Goal: Transaction & Acquisition: Download file/media

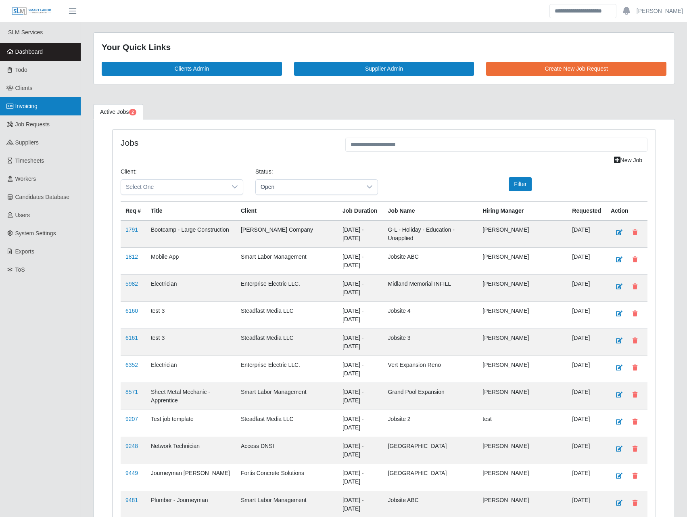
click at [34, 108] on span "Invoicing" at bounding box center [26, 106] width 22 height 6
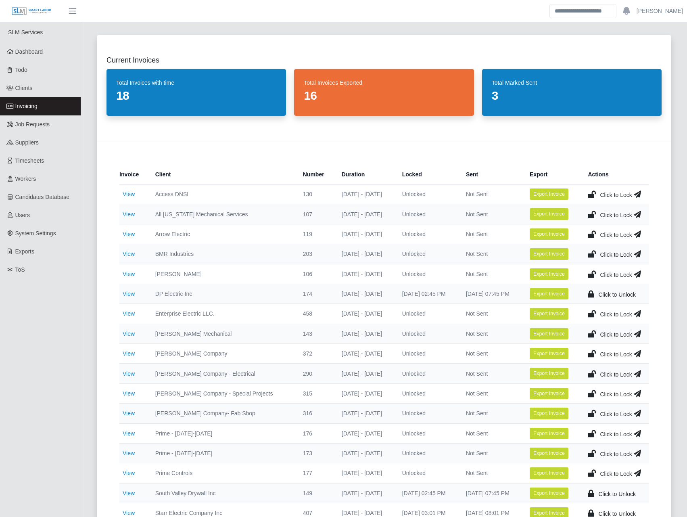
scroll to position [94, 0]
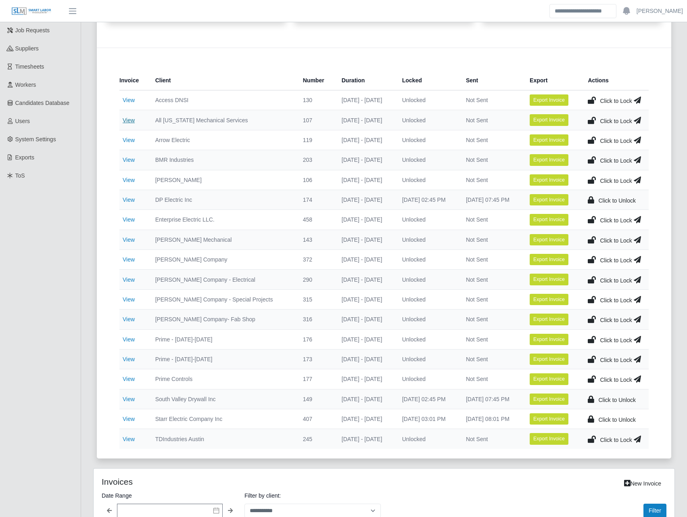
click at [133, 117] on link "View" at bounding box center [129, 120] width 12 height 6
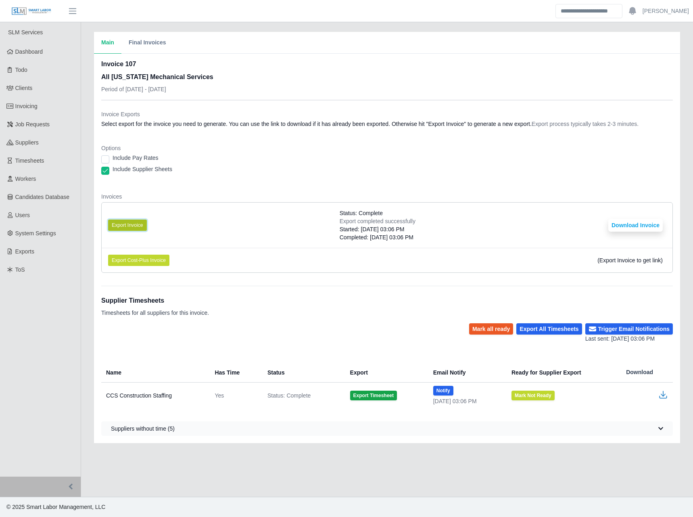
click at [127, 222] on button "Export Invoice" at bounding box center [127, 224] width 39 height 11
click at [635, 231] on button "Download Invoice" at bounding box center [635, 225] width 54 height 13
drag, startPoint x: 236, startPoint y: 113, endPoint x: 233, endPoint y: 119, distance: 6.1
click at [235, 116] on dt "Invoice Exports" at bounding box center [387, 114] width 572 height 8
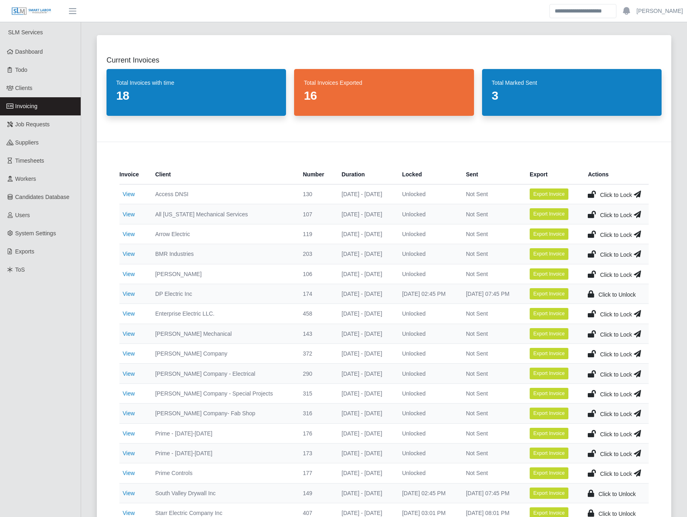
click at [595, 212] on icon at bounding box center [592, 214] width 8 height 11
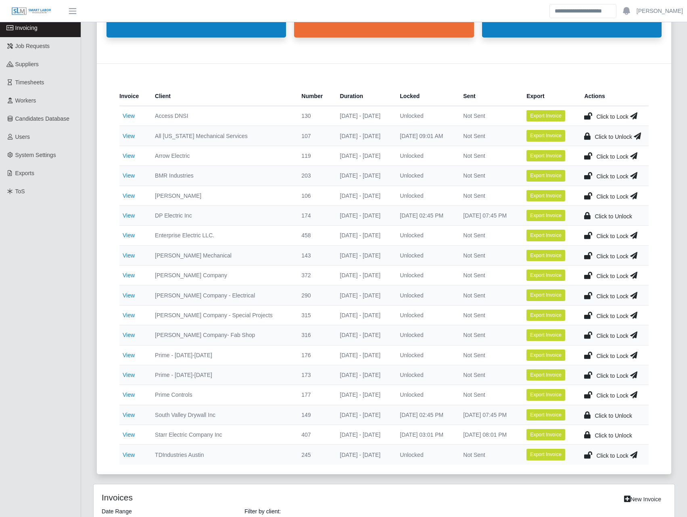
scroll to position [94, 0]
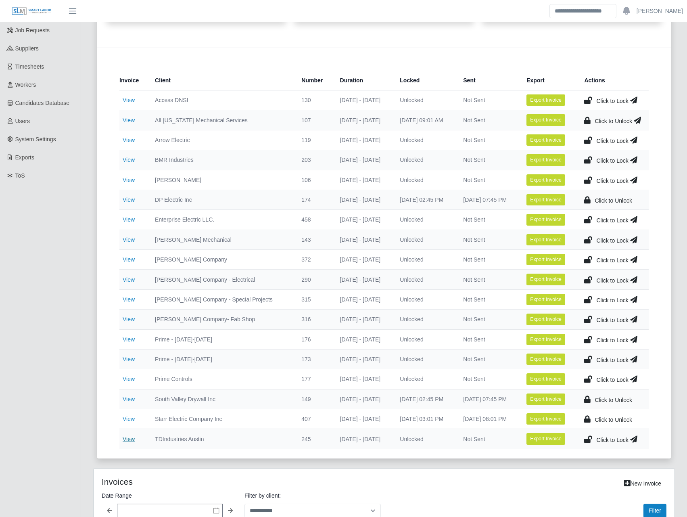
click at [125, 440] on link "View" at bounding box center [129, 439] width 12 height 6
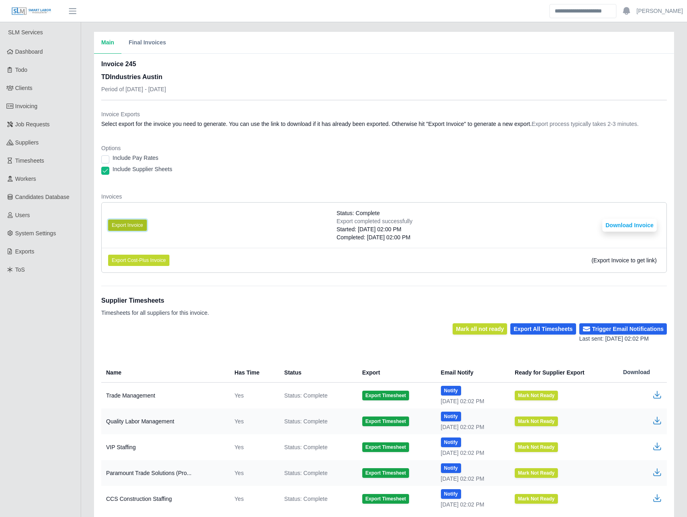
click at [131, 224] on button "Export Invoice" at bounding box center [127, 224] width 39 height 11
click at [429, 221] on li "Export Invoice Status: Complete Export completed successfully Started: 09/17/20…" at bounding box center [384, 225] width 565 height 45
click at [646, 228] on button "Download Invoice" at bounding box center [629, 225] width 54 height 13
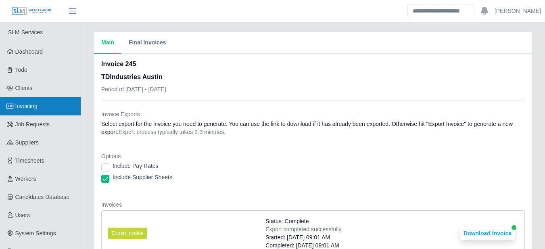
click at [40, 105] on link "Invoicing" at bounding box center [40, 106] width 81 height 18
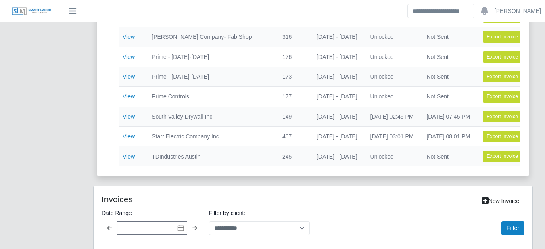
scroll to position [0, 88]
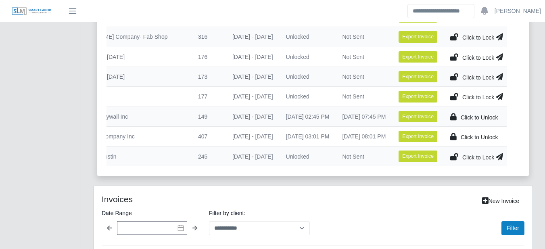
click at [453, 158] on icon at bounding box center [454, 156] width 8 height 11
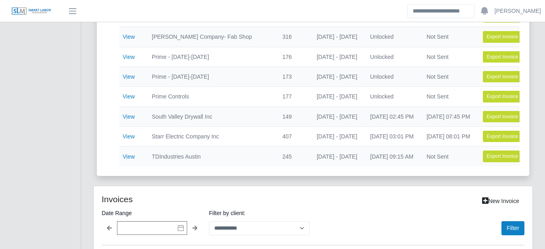
scroll to position [282, 0]
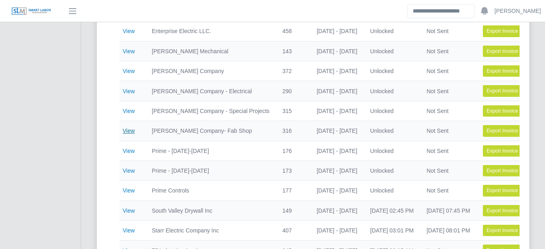
click at [123, 130] on link "View" at bounding box center [129, 130] width 12 height 6
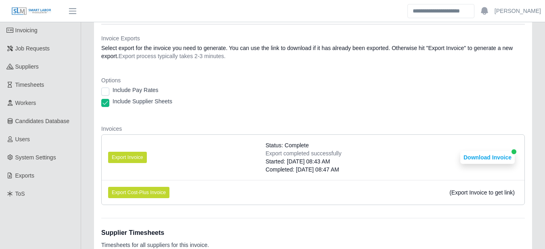
scroll to position [94, 0]
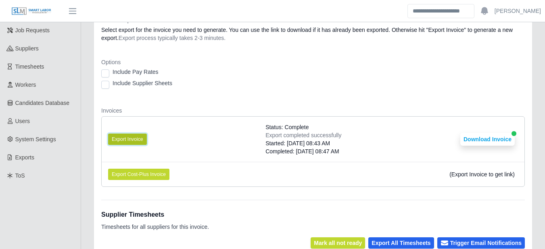
click at [128, 139] on button "Export Invoice" at bounding box center [127, 139] width 39 height 11
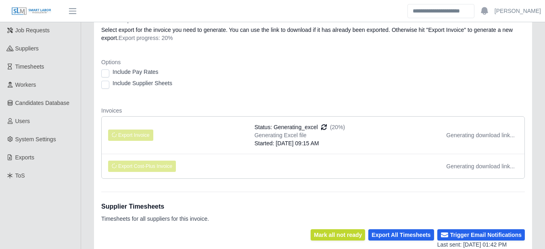
click at [299, 115] on div "Invoices Export Invoice Status: Generating_excel (20%) Generating Excel file St…" at bounding box center [313, 146] width 424 height 79
click at [351, 104] on dl "Invoice Exports Select export for the invoice you need to generate. You can use…" at bounding box center [313, 100] width 424 height 169
click at [259, 135] on div "Generating Excel file" at bounding box center [300, 135] width 91 height 8
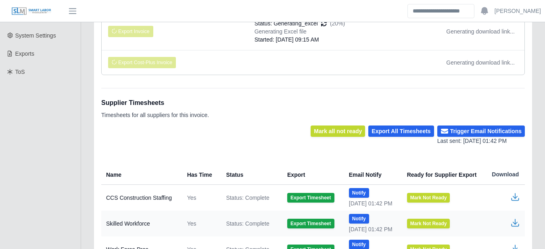
scroll to position [103, 0]
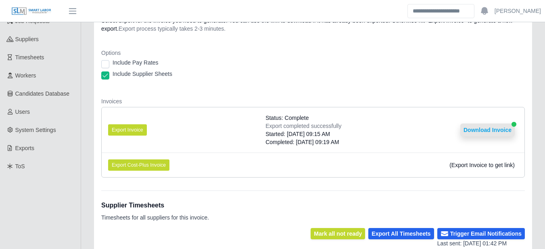
click at [497, 129] on button "Download Invoice" at bounding box center [487, 129] width 54 height 13
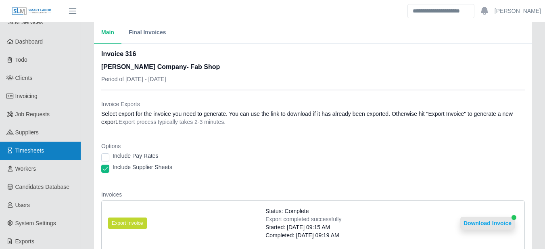
scroll to position [0, 0]
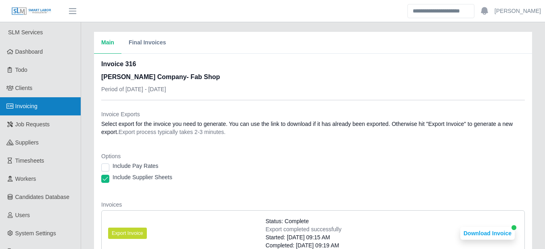
click at [46, 103] on link "Invoicing" at bounding box center [40, 106] width 81 height 18
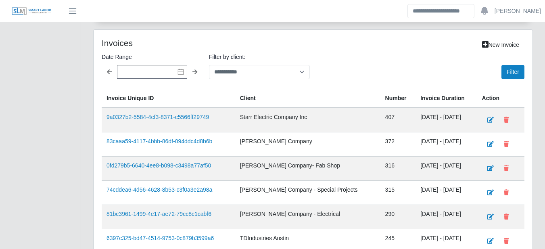
scroll to position [516, 0]
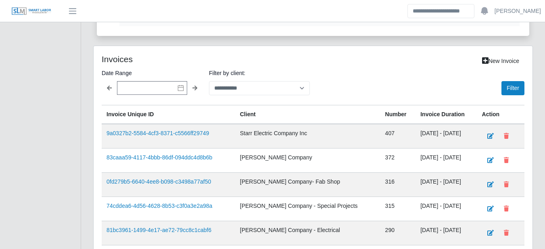
click at [227, 78] on label "Filter by client:" at bounding box center [259, 73] width 101 height 10
click at [227, 83] on select "**********" at bounding box center [259, 88] width 101 height 14
click at [230, 91] on select "**********" at bounding box center [259, 88] width 101 height 14
select select "**********"
click at [209, 87] on select "**********" at bounding box center [259, 88] width 101 height 14
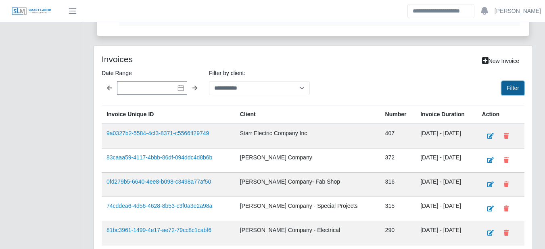
click at [512, 92] on button "Filter" at bounding box center [512, 88] width 23 height 14
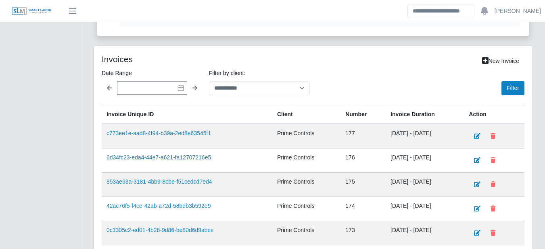
click at [196, 160] on link "6d34fc23-eda4-44e7-a621-fa12707216e5" at bounding box center [159, 157] width 104 height 6
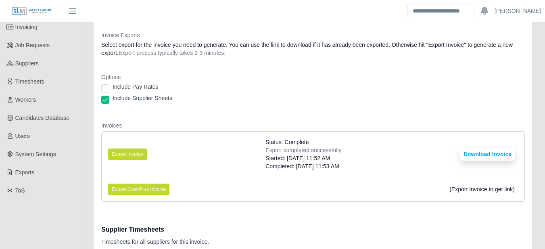
scroll to position [94, 0]
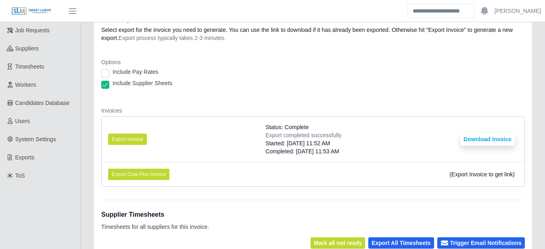
click at [110, 87] on div "Include Supplier Sheets" at bounding box center [313, 84] width 424 height 11
click at [125, 140] on button "Export Invoice" at bounding box center [127, 139] width 39 height 11
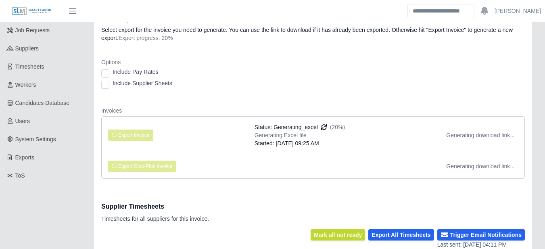
click at [335, 96] on dl "Invoice Exports Select export for the invoice you need to generate. You can use…" at bounding box center [313, 100] width 424 height 169
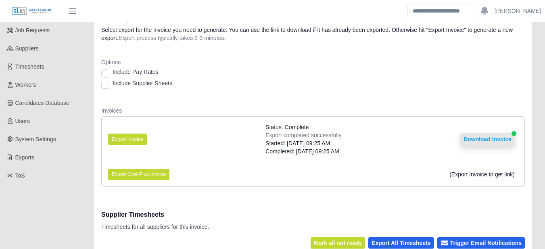
click at [485, 136] on button "Download Invoice" at bounding box center [487, 139] width 54 height 13
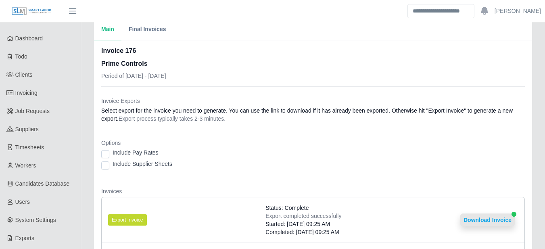
scroll to position [0, 0]
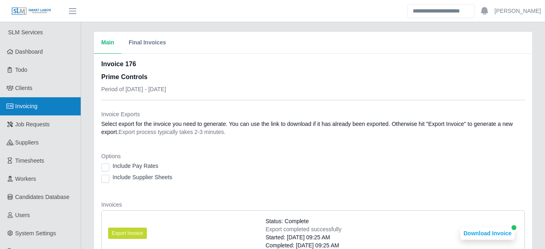
click at [21, 99] on link "Invoicing" at bounding box center [40, 106] width 81 height 18
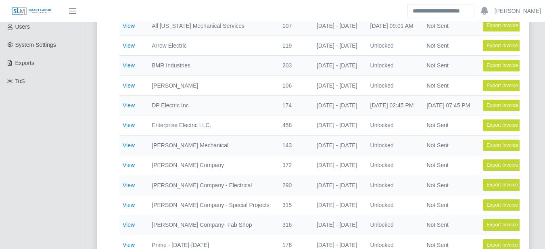
scroll to position [282, 0]
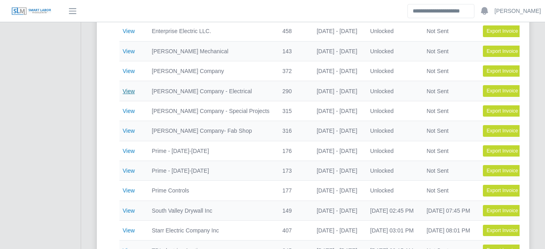
click at [128, 94] on link "View" at bounding box center [129, 91] width 12 height 6
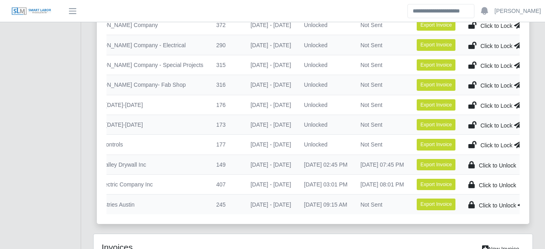
scroll to position [0, 88]
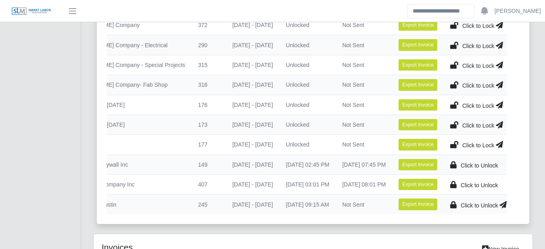
click at [454, 82] on icon at bounding box center [454, 84] width 8 height 11
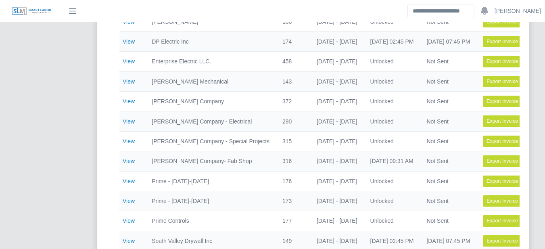
scroll to position [234, 0]
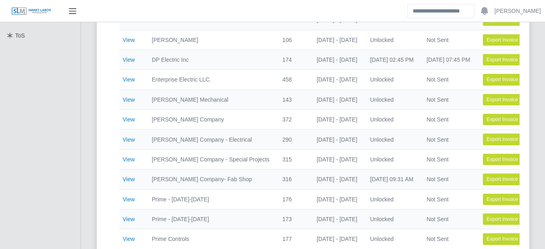
click at [76, 13] on span "button" at bounding box center [72, 10] width 10 height 9
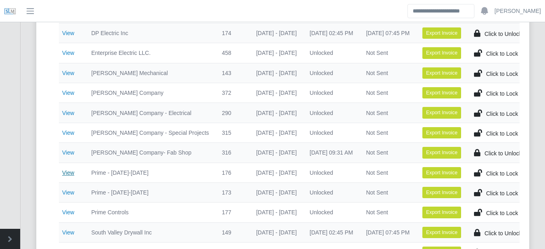
scroll to position [282, 0]
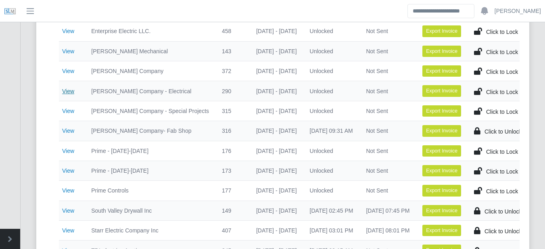
click at [65, 89] on link "View" at bounding box center [68, 91] width 12 height 6
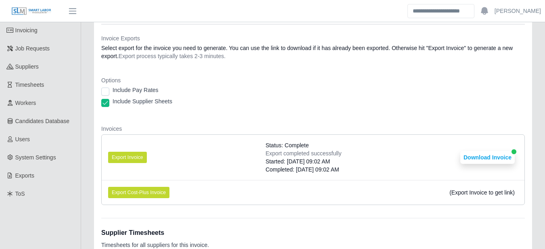
scroll to position [94, 0]
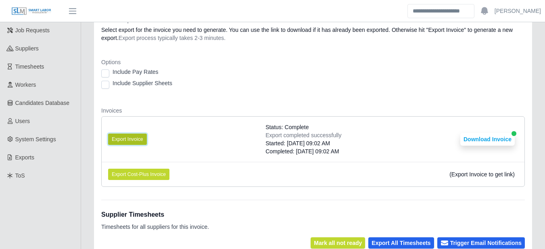
click at [125, 138] on button "Export Invoice" at bounding box center [127, 139] width 39 height 11
click at [479, 129] on li "Export Invoice Status: Complete Export completed successfully Started: 09/17/20…" at bounding box center [313, 139] width 423 height 45
click at [479, 138] on button "Download Invoice" at bounding box center [487, 139] width 54 height 13
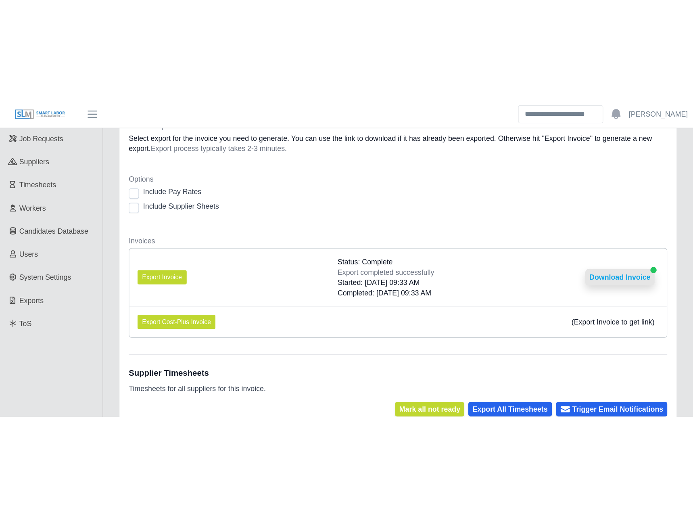
scroll to position [0, 0]
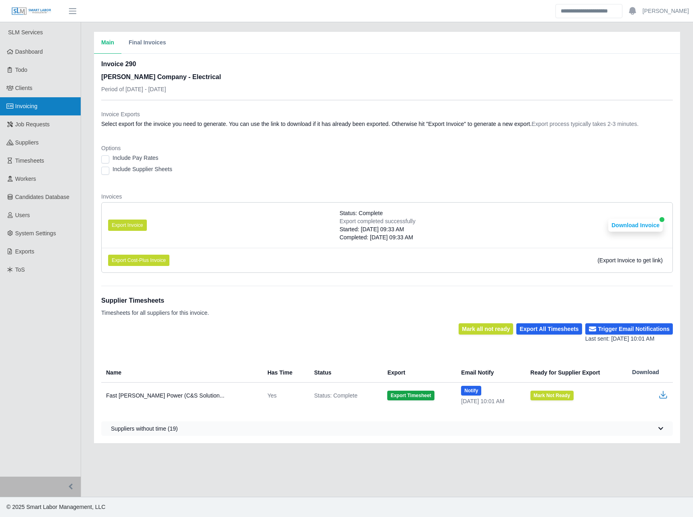
click at [36, 105] on span "Invoicing" at bounding box center [26, 106] width 22 height 6
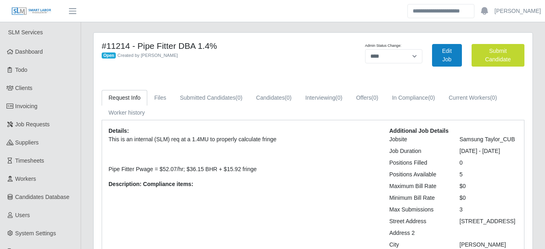
select select "****"
click at [441, 55] on link "Edit Job" at bounding box center [447, 55] width 30 height 23
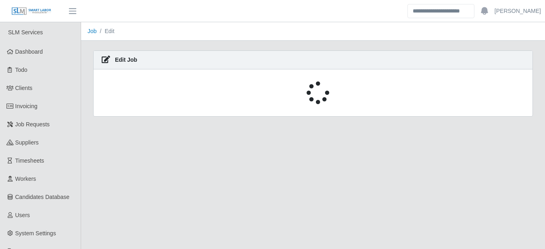
select select "****"
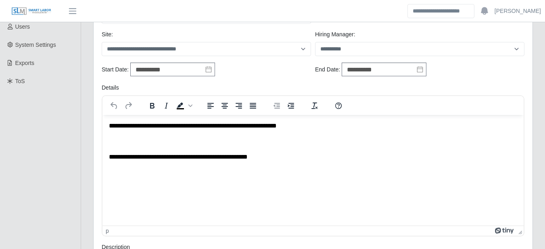
scroll to position [250, 0]
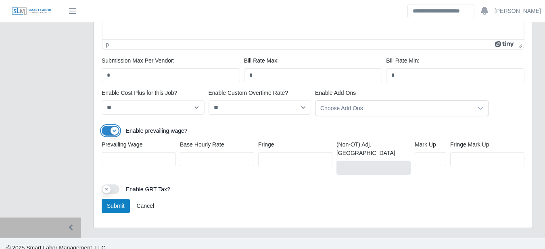
click at [115, 135] on button "Use setting" at bounding box center [111, 131] width 18 height 10
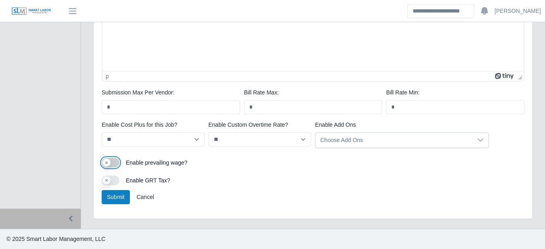
scroll to position [502, 0]
click at [115, 198] on button "Submit" at bounding box center [116, 197] width 28 height 14
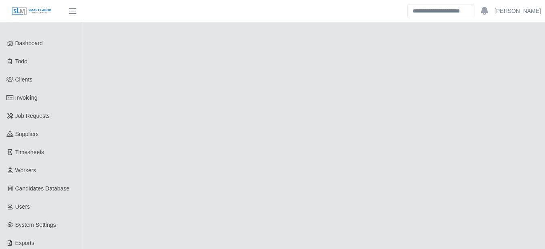
select select "****"
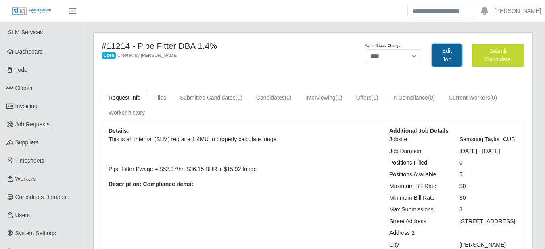
click at [448, 45] on link "Edit Job" at bounding box center [447, 55] width 30 height 23
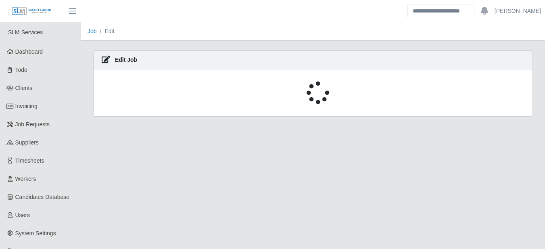
select select "****"
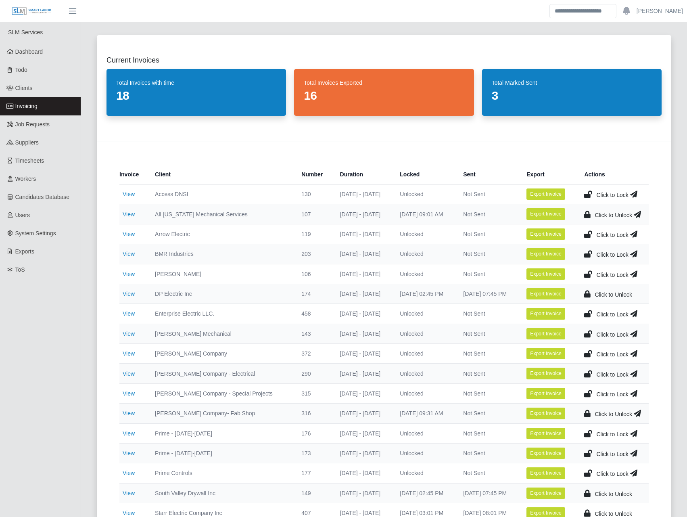
click at [588, 375] on icon at bounding box center [588, 373] width 8 height 11
click at [127, 191] on link "View" at bounding box center [129, 194] width 12 height 6
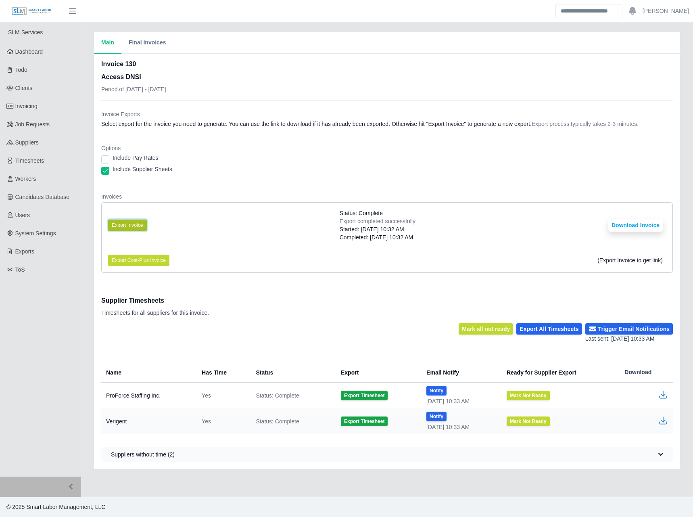
click at [122, 221] on button "Export Invoice" at bounding box center [127, 224] width 39 height 11
click at [636, 179] on div "Options Include Pay Rates Include Supplier Sheets" at bounding box center [387, 162] width 572 height 36
click at [628, 228] on button "Download Invoice" at bounding box center [635, 225] width 54 height 13
click at [31, 106] on span "Invoicing" at bounding box center [26, 106] width 22 height 6
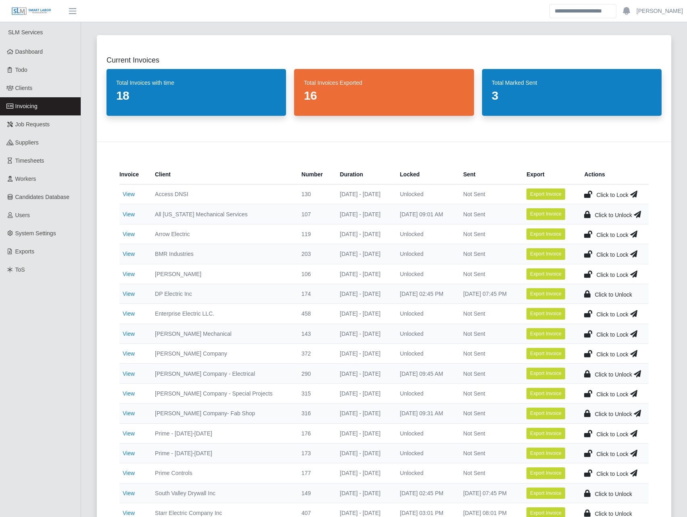
click at [588, 191] on icon at bounding box center [588, 193] width 8 height 11
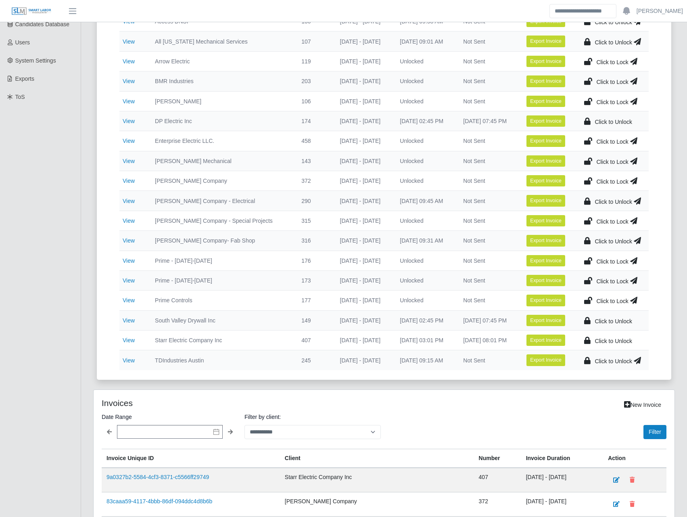
scroll to position [188, 0]
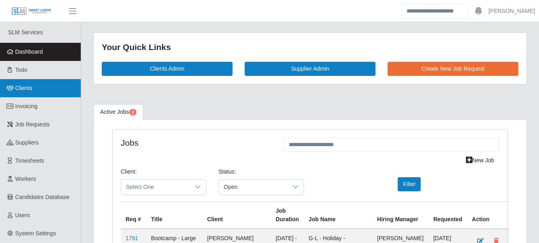
click at [52, 97] on link "Clients" at bounding box center [40, 88] width 81 height 18
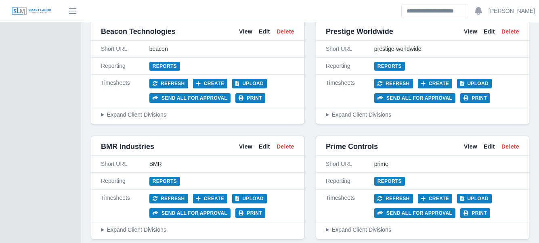
scroll to position [659, 0]
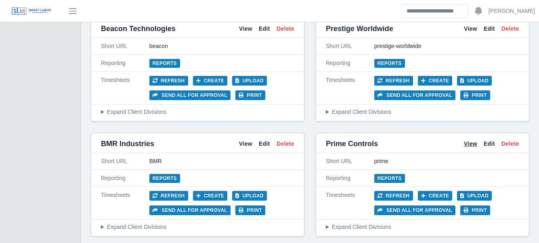
click at [471, 140] on link "View" at bounding box center [470, 144] width 13 height 8
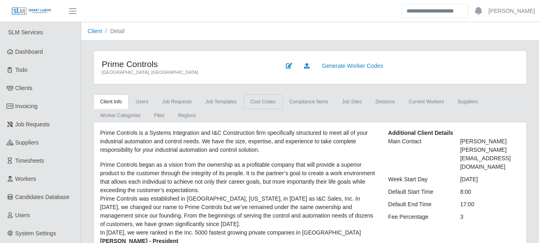
click at [257, 104] on link "cost codes" at bounding box center [262, 101] width 39 height 15
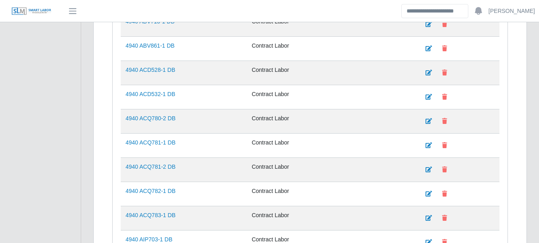
scroll to position [282, 0]
